Goal: Task Accomplishment & Management: Manage account settings

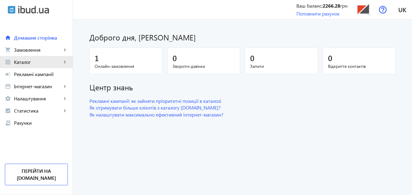
click at [28, 64] on span "Каталог" at bounding box center [38, 62] width 48 height 6
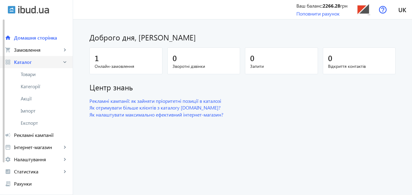
click at [28, 64] on span "Каталог" at bounding box center [38, 62] width 48 height 6
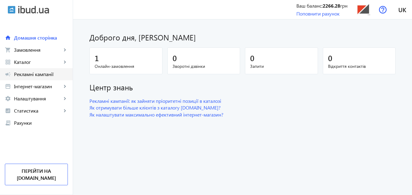
click at [34, 76] on span "Рекламні кампанії" at bounding box center [41, 74] width 54 height 6
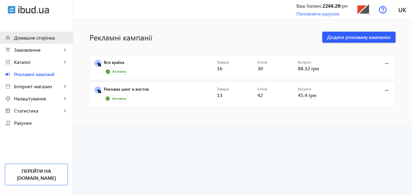
click at [28, 38] on span "Домашня сторінка" at bounding box center [41, 38] width 54 height 6
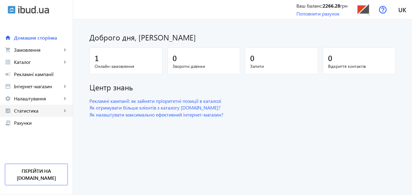
click at [30, 112] on span "Статистика" at bounding box center [38, 111] width 48 height 6
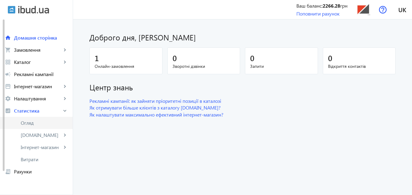
click at [29, 123] on span "Огляд" at bounding box center [44, 123] width 47 height 6
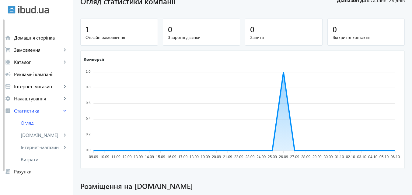
scroll to position [30, 0]
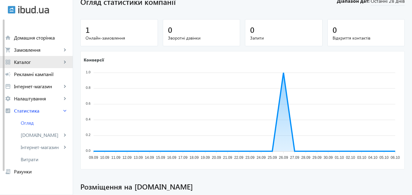
click at [27, 61] on span "Каталог" at bounding box center [38, 62] width 48 height 6
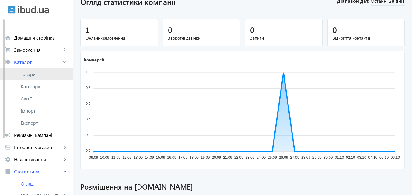
click at [33, 75] on span "Товари" at bounding box center [44, 74] width 47 height 6
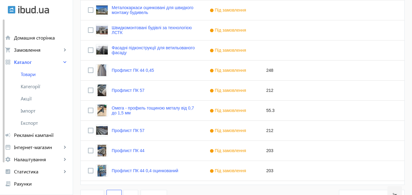
scroll to position [624, 0]
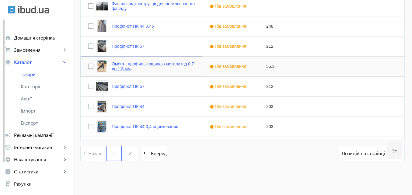
click at [128, 65] on link "Омега - профиль тощиною металу від 0,7 до 1,5 мм" at bounding box center [153, 66] width 83 height 10
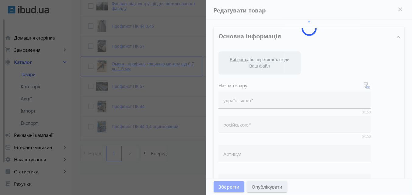
type input "Омега - профиль тощиною металу від 0,7 до 1,5 мм"
type input "Омега – профиль толщиной металла от 0,7 до 1,5 мм."
type input "55.3"
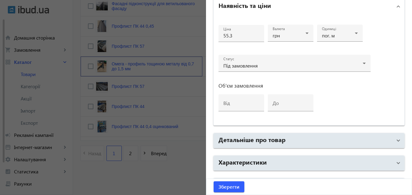
scroll to position [313, 0]
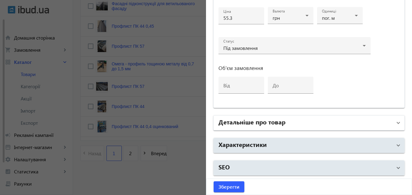
click at [296, 121] on mat-panel-title "Детальніше про товар" at bounding box center [305, 122] width 174 height 11
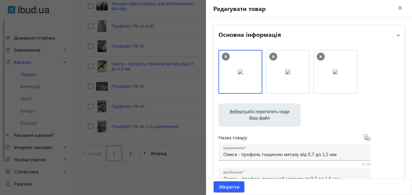
scroll to position [0, 0]
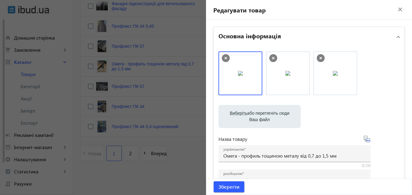
click at [397, 8] on mat-icon "close" at bounding box center [399, 9] width 9 height 9
